Goal: Task Accomplishment & Management: Manage account settings

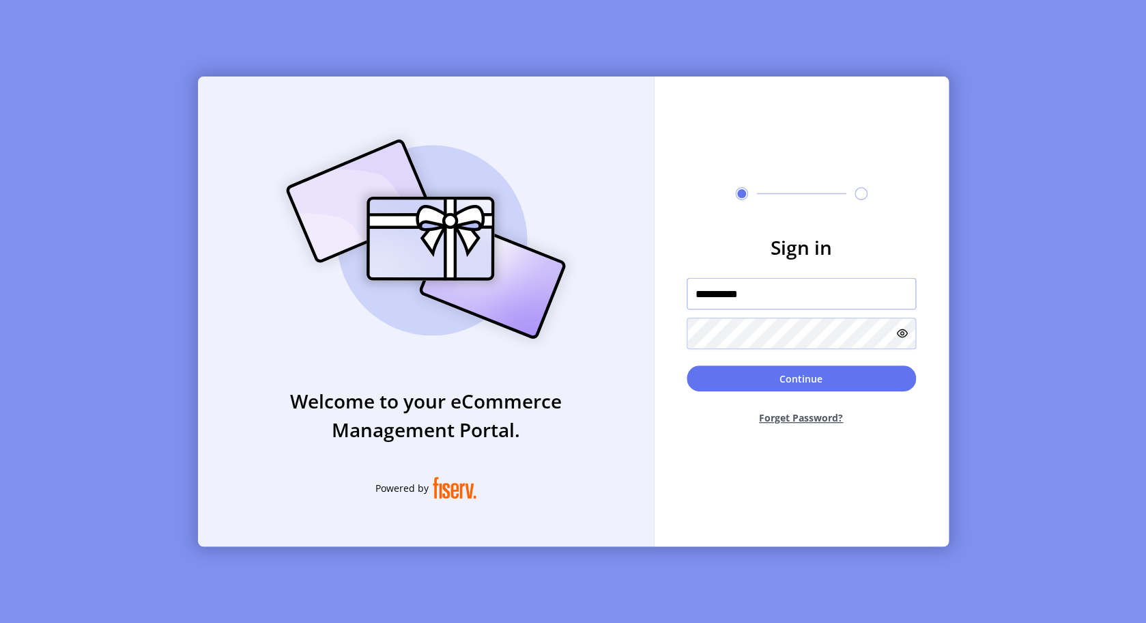
click at [763, 300] on input "**********" at bounding box center [801, 293] width 229 height 31
type input "**********"
click at [760, 368] on button "Continue" at bounding box center [801, 378] width 229 height 26
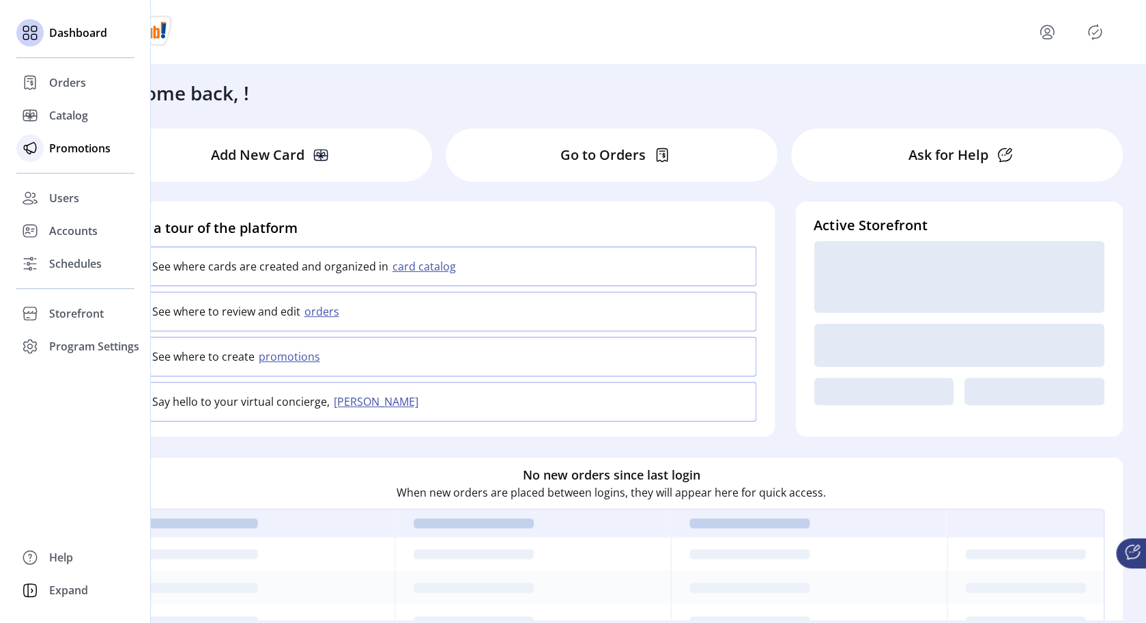
click at [59, 154] on span "Promotions" at bounding box center [79, 148] width 61 height 16
